Goal: Book appointment/travel/reservation

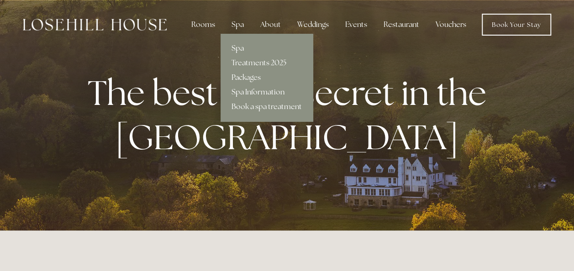
click at [246, 88] on link "Spa Information" at bounding box center [266, 92] width 92 height 15
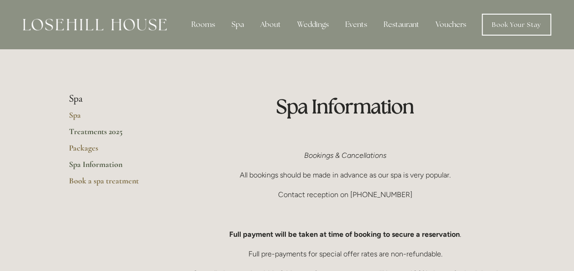
click at [105, 131] on link "Treatments 2025" at bounding box center [112, 134] width 87 height 16
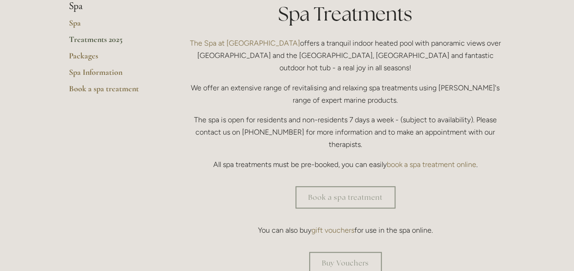
scroll to position [223, 0]
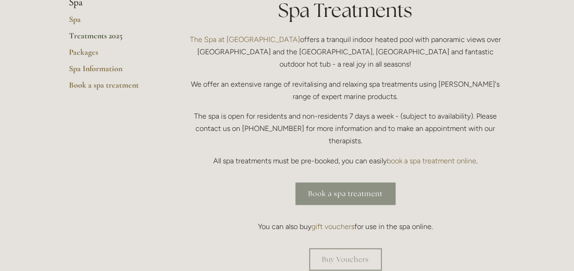
click at [335, 183] on link "Book a spa treatment" at bounding box center [345, 194] width 100 height 22
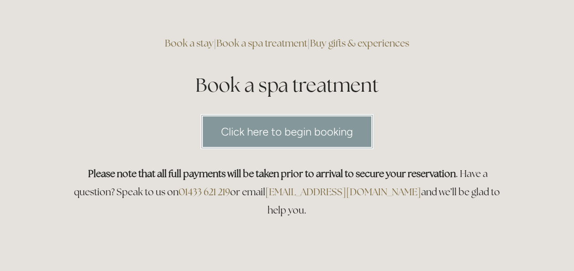
scroll to position [36, 0]
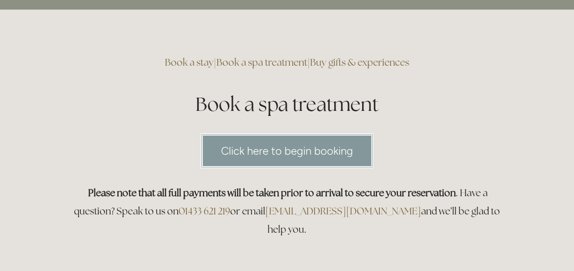
click at [176, 60] on link "Book a stay" at bounding box center [189, 62] width 49 height 12
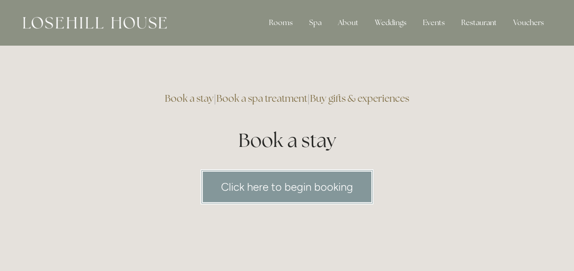
click at [276, 189] on link "Click here to begin booking" at bounding box center [286, 186] width 173 height 35
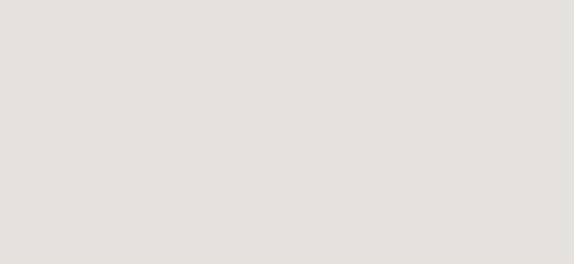
scroll to position [1745, 0]
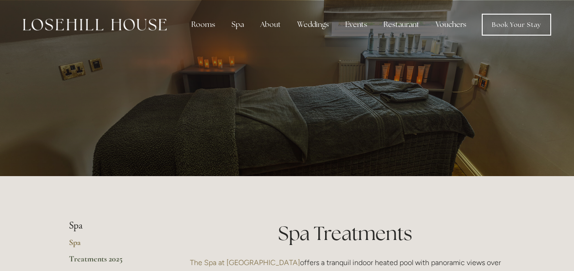
scroll to position [223, 0]
